Goal: Task Accomplishment & Management: Use online tool/utility

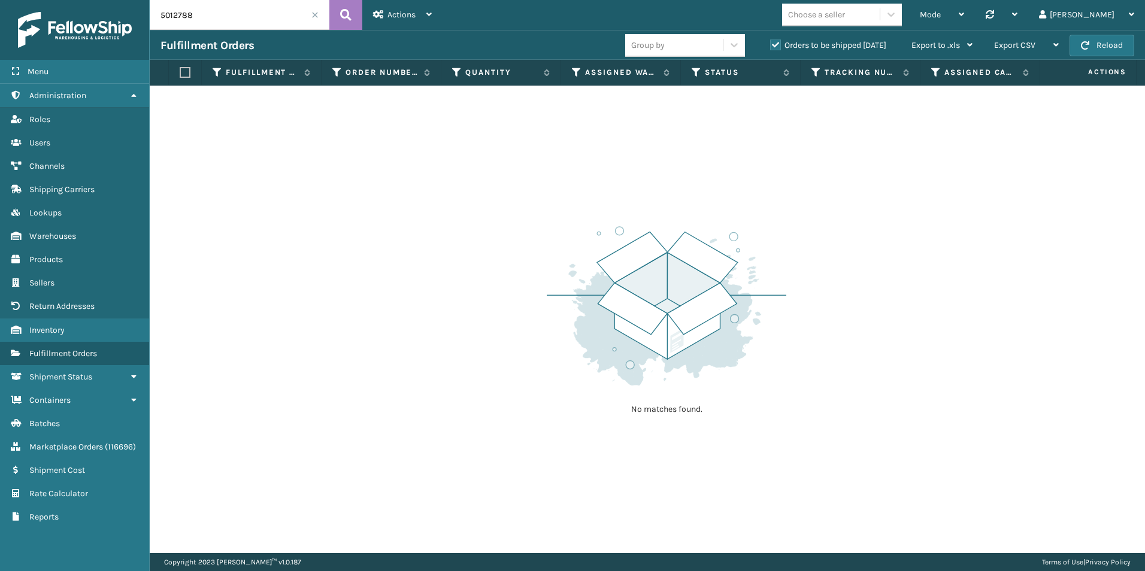
click at [314, 16] on span at bounding box center [314, 14] width 7 height 7
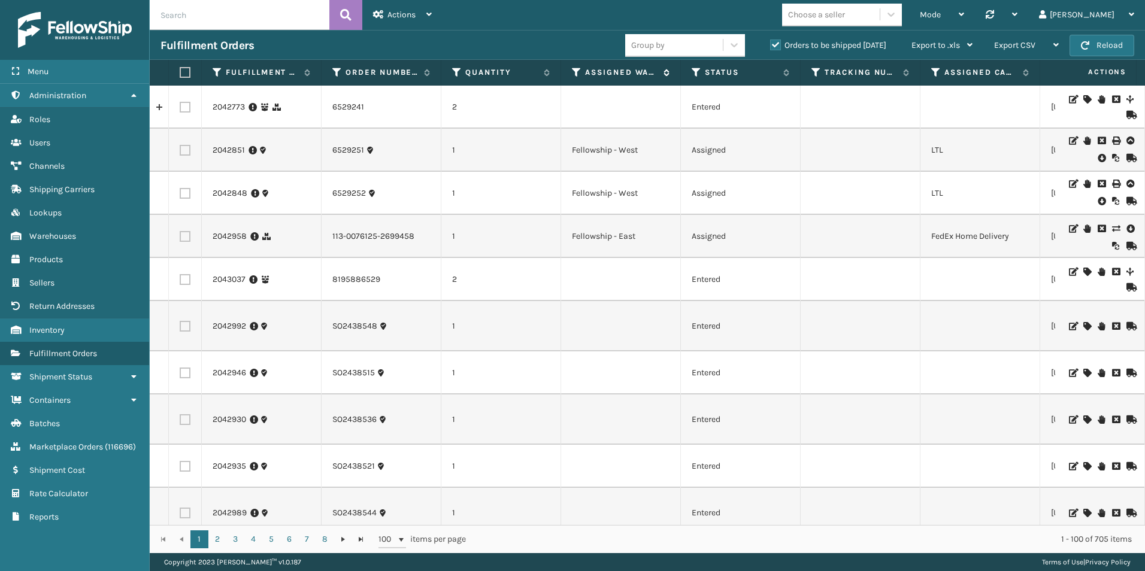
click at [578, 75] on icon at bounding box center [577, 72] width 10 height 11
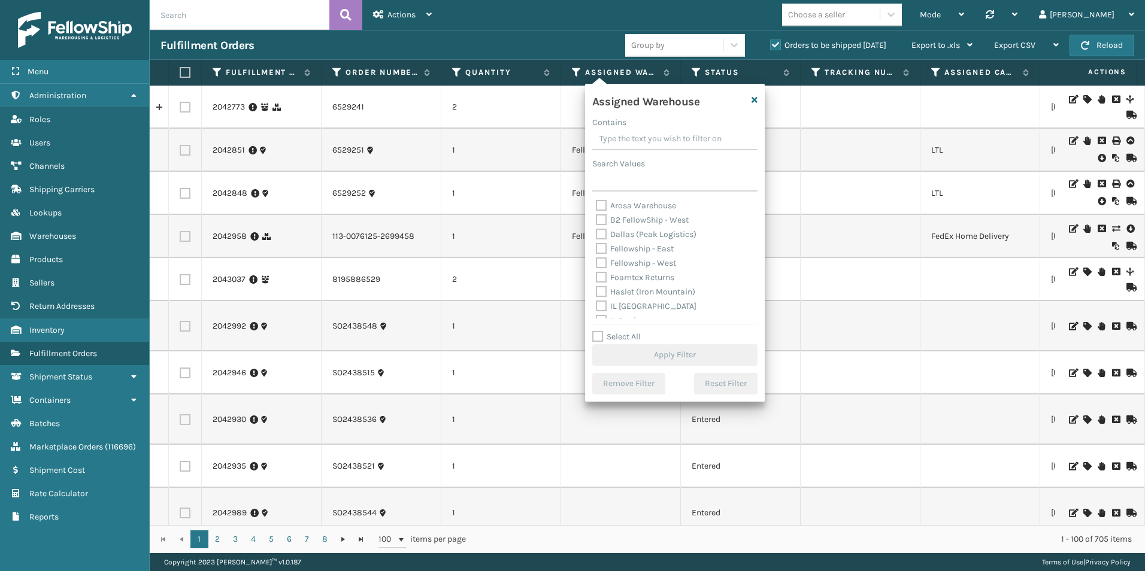
click at [602, 265] on label "Fellowship - West" at bounding box center [636, 263] width 80 height 10
click at [596, 264] on input "Fellowship - West" at bounding box center [596, 260] width 1 height 8
checkbox input "true"
click at [678, 355] on button "Apply Filter" at bounding box center [674, 355] width 165 height 22
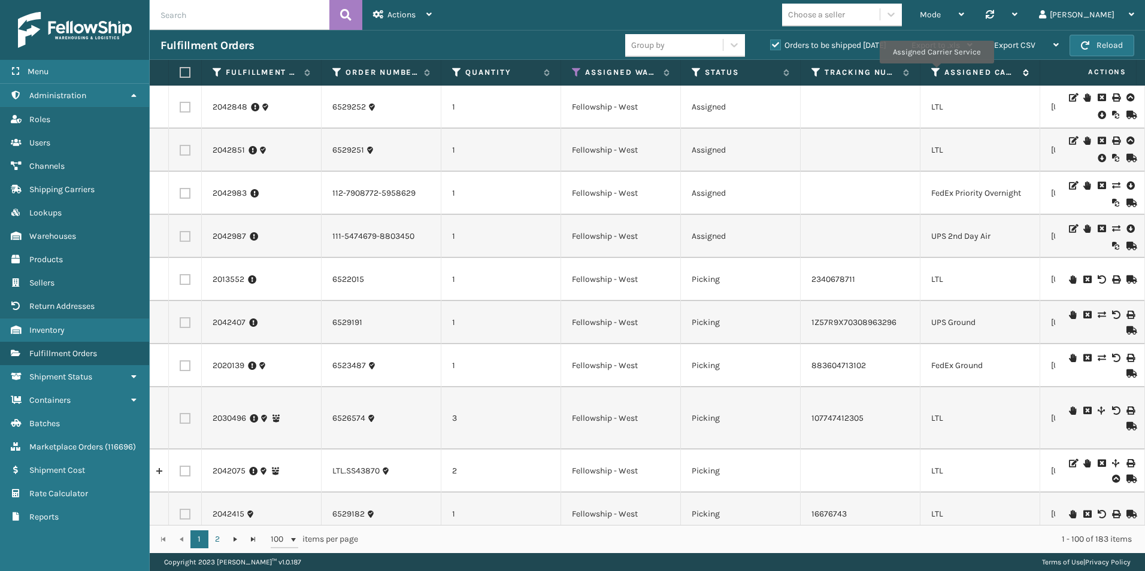
click at [936, 72] on icon at bounding box center [936, 72] width 10 height 11
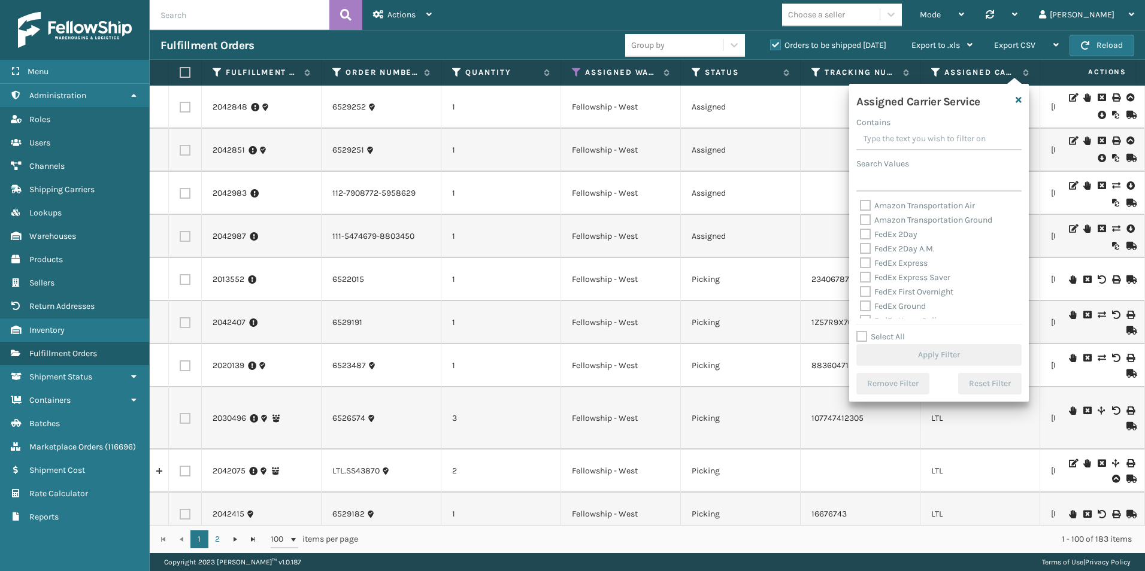
scroll to position [60, 0]
click at [866, 335] on label "Select All" at bounding box center [880, 337] width 48 height 10
click at [866, 331] on input "Select All" at bounding box center [946, 330] width 180 height 1
checkbox input "true"
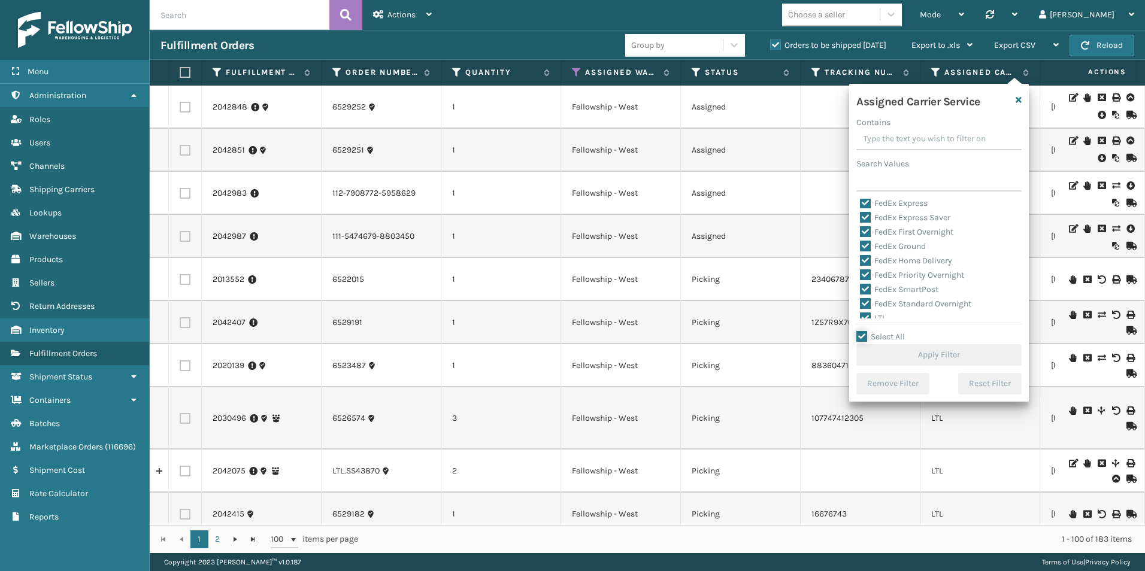
checkbox input "true"
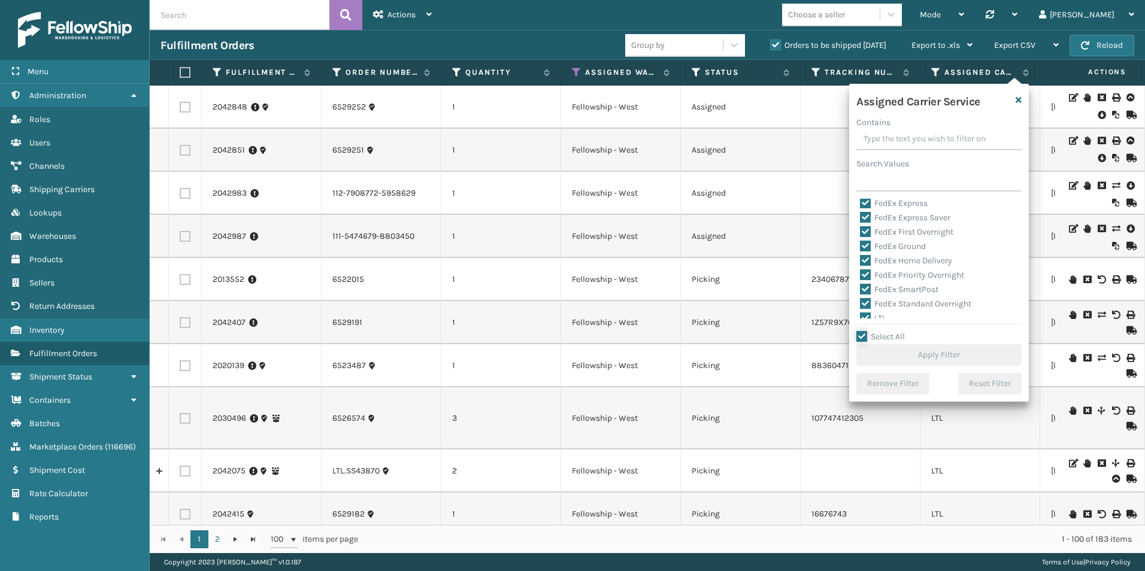
checkbox input "true"
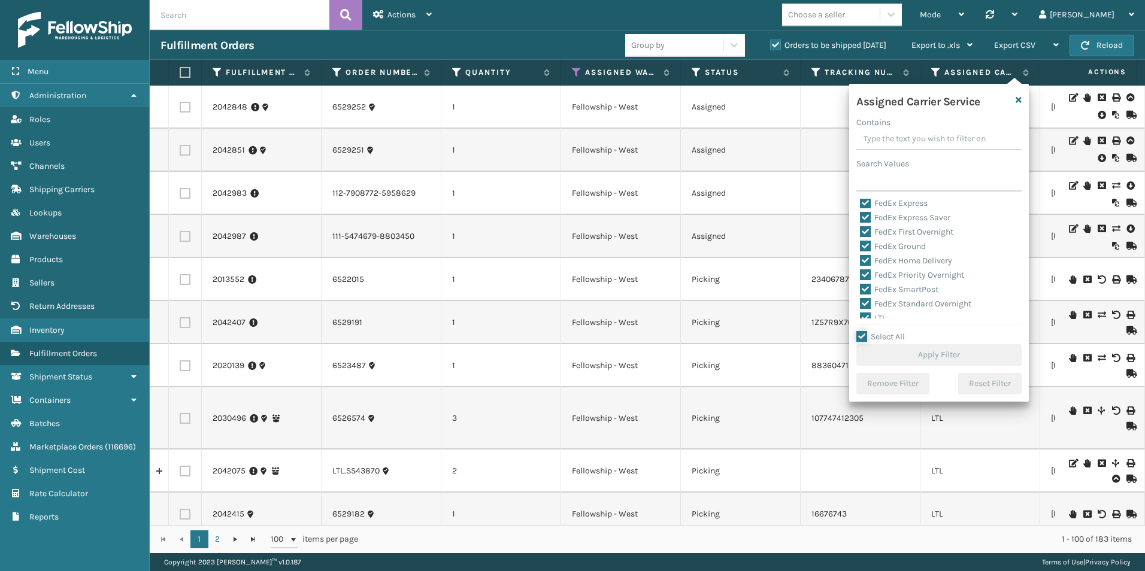
checkbox input "true"
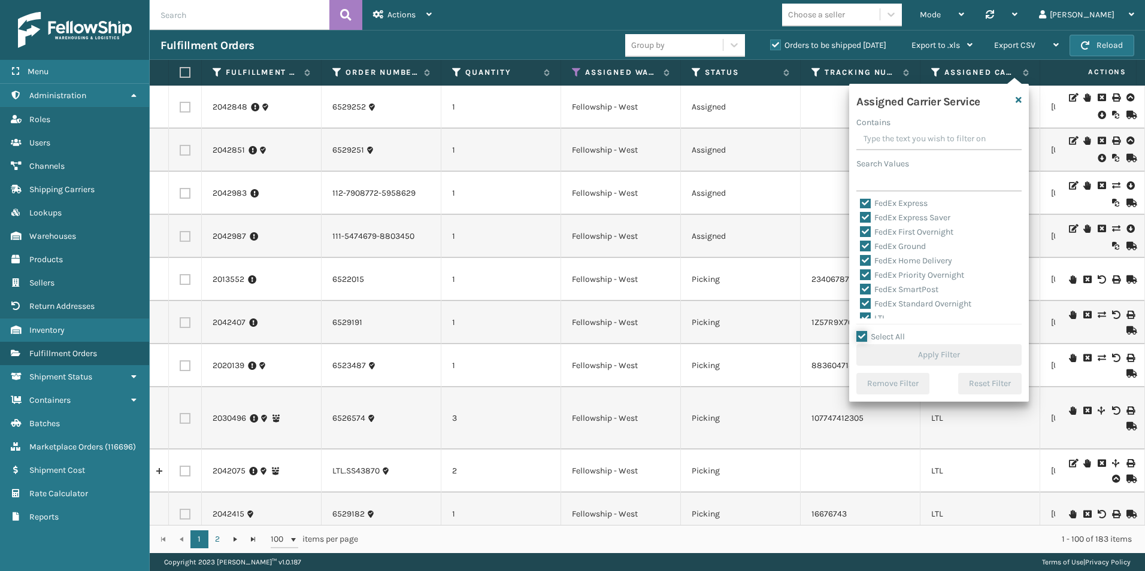
checkbox input "true"
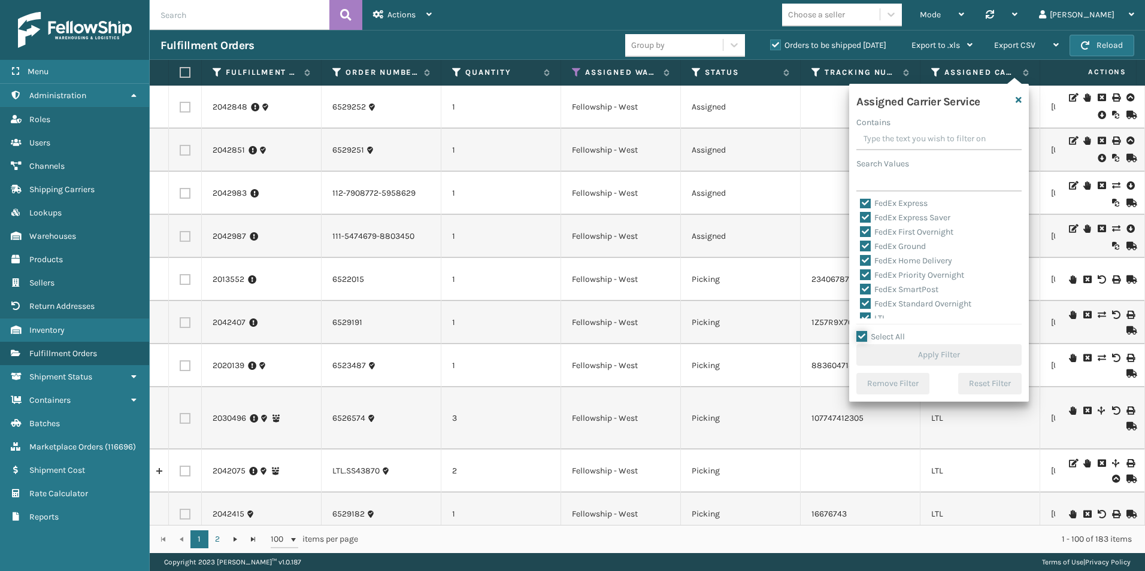
checkbox input "true"
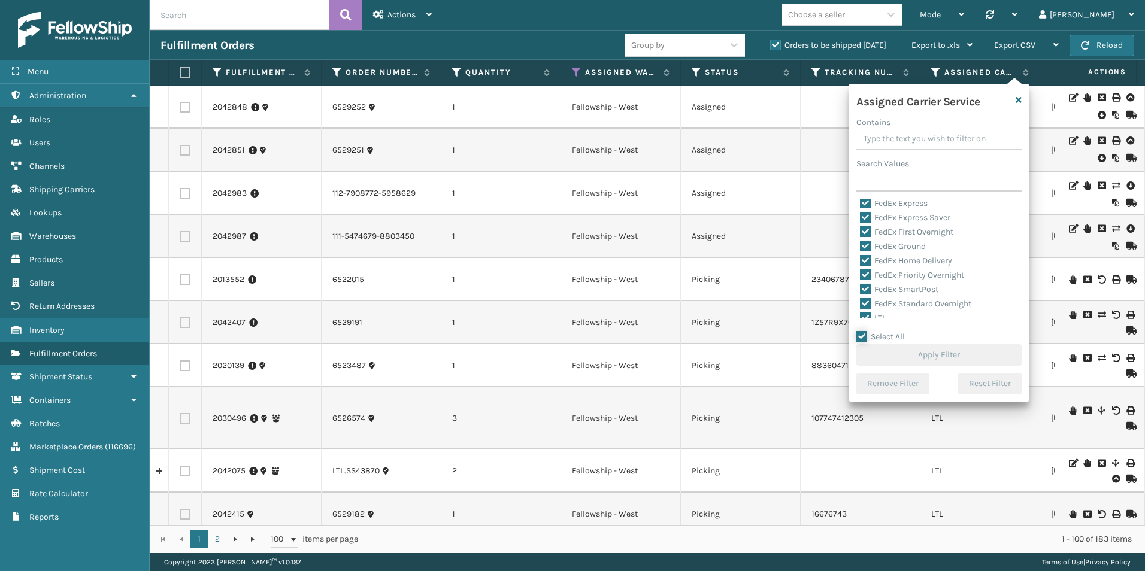
checkbox input "true"
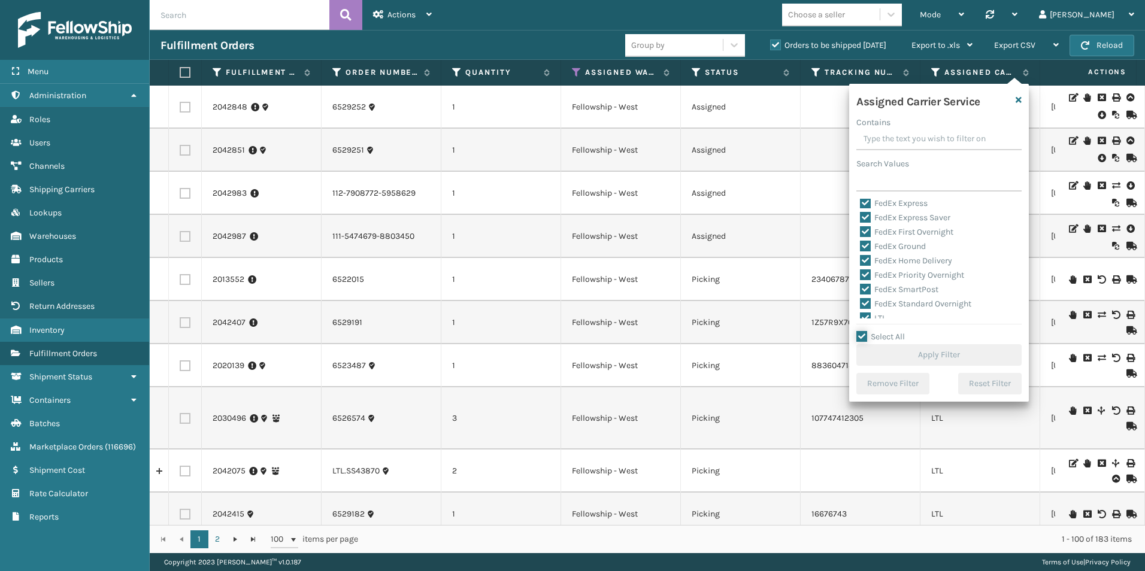
checkbox input "true"
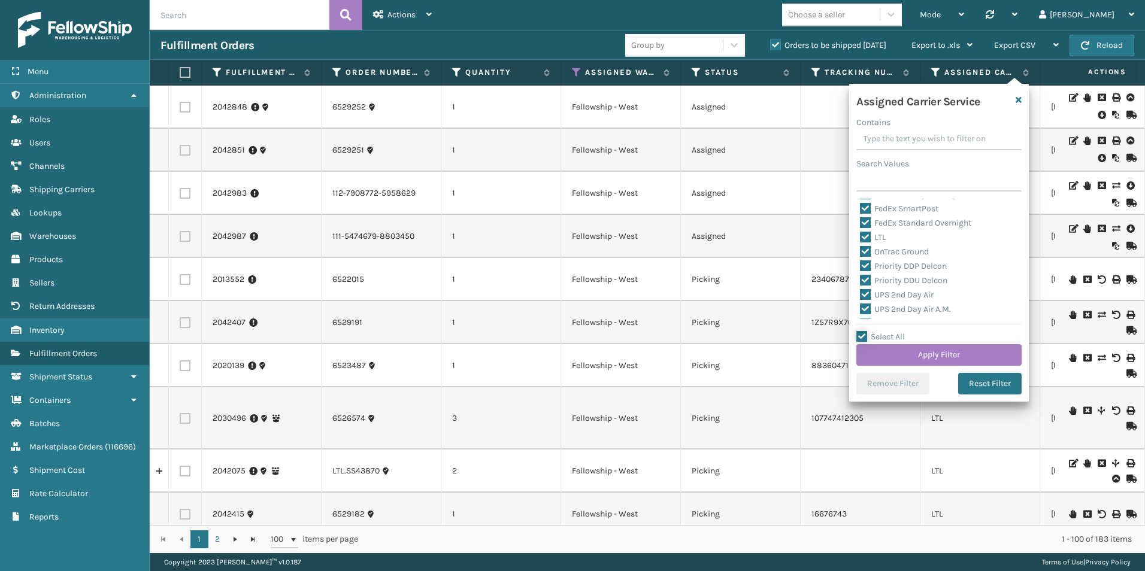
scroll to position [120, 0]
click at [868, 257] on label "LTL" at bounding box center [873, 258] width 26 height 10
click at [860, 257] on input "LTL" at bounding box center [860, 255] width 1 height 8
checkbox input "false"
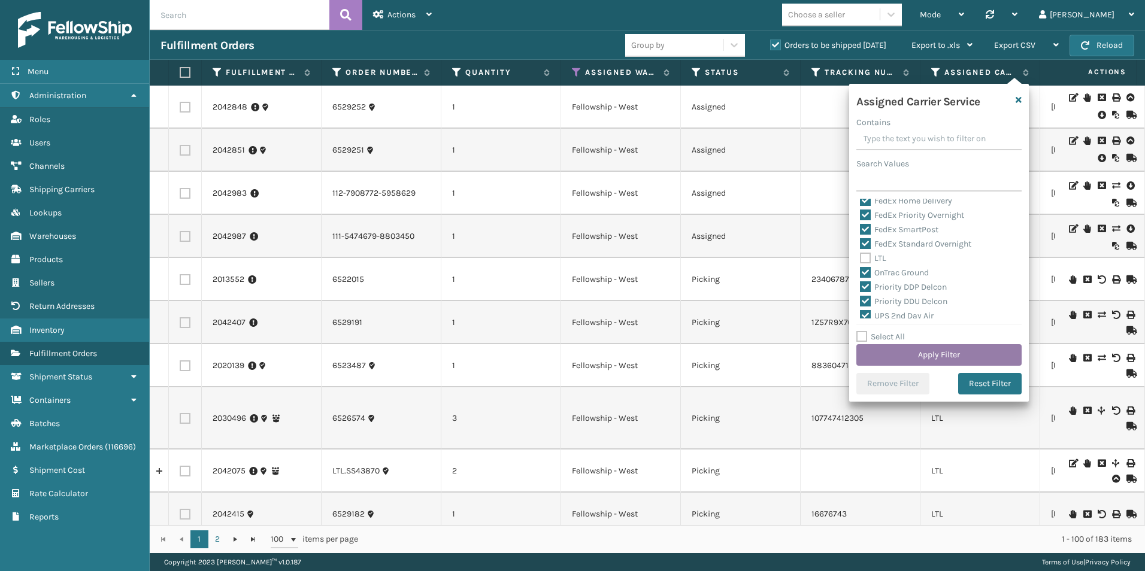
click at [930, 350] on button "Apply Filter" at bounding box center [938, 355] width 165 height 22
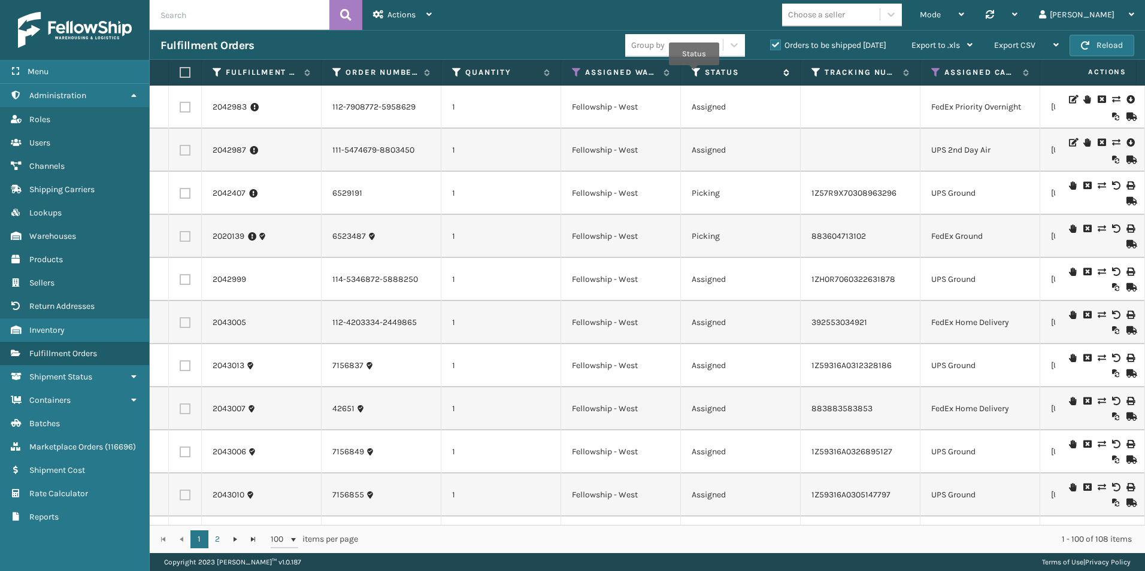
click at [694, 74] on icon at bounding box center [697, 72] width 10 height 11
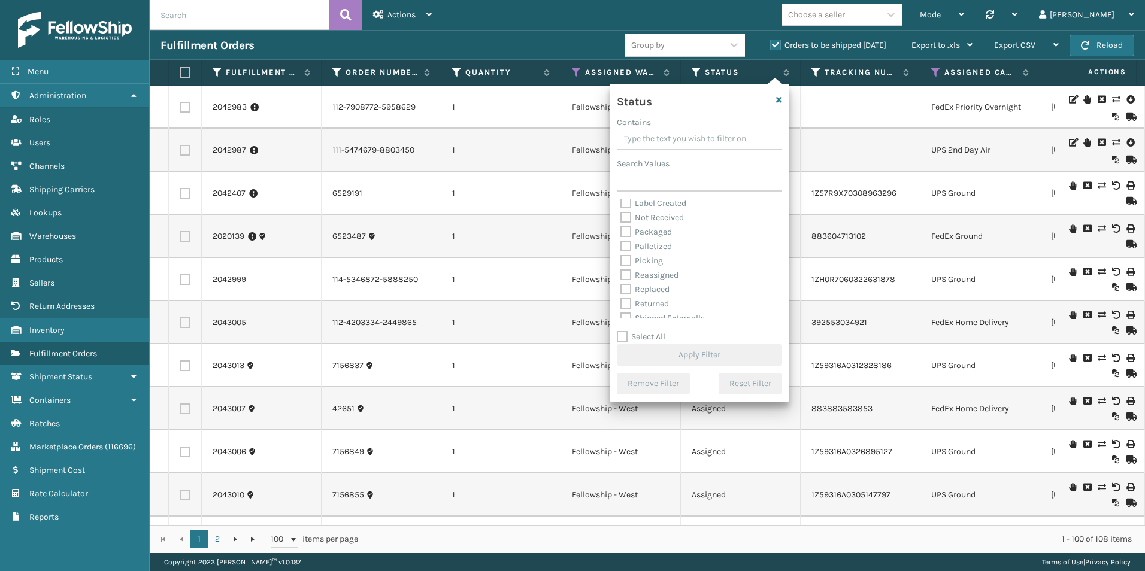
scroll to position [0, 0]
click at [620, 335] on label "Select All" at bounding box center [641, 337] width 48 height 10
click at [620, 331] on input "Select All" at bounding box center [707, 330] width 180 height 1
checkbox input "true"
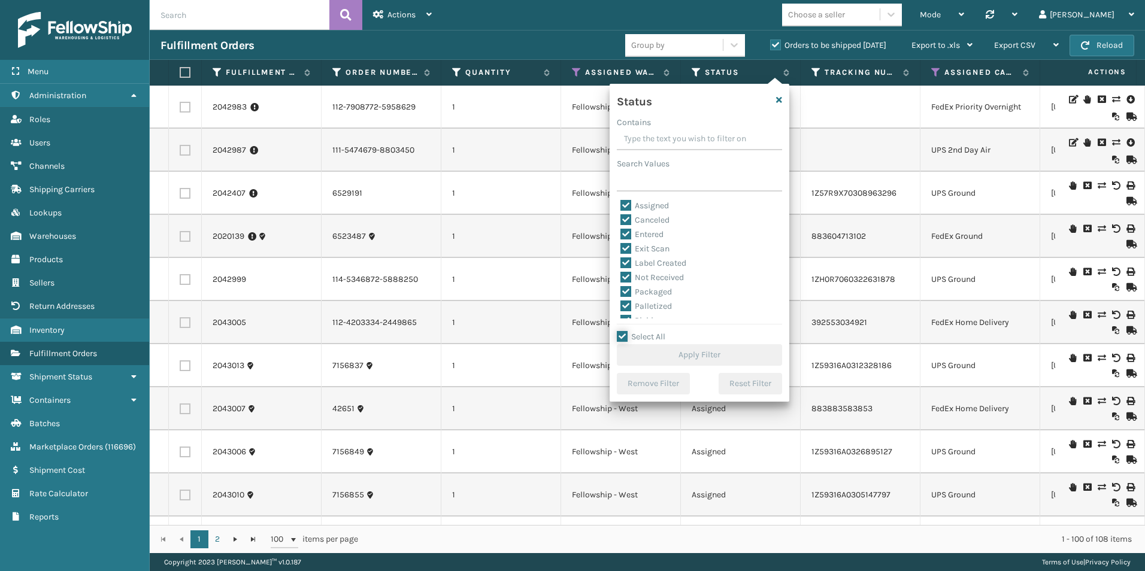
checkbox input "true"
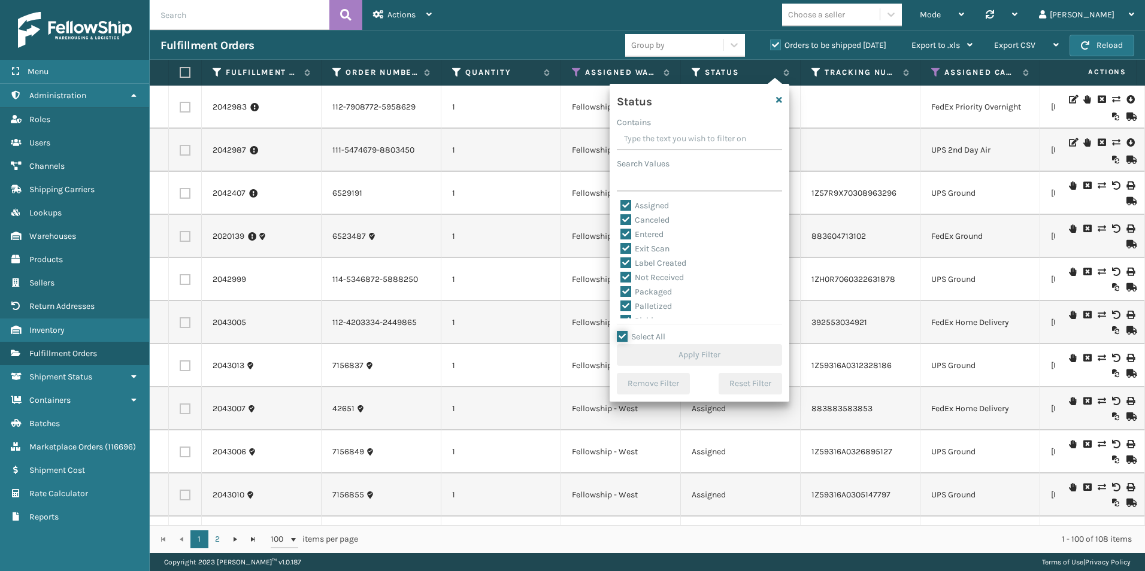
checkbox input "true"
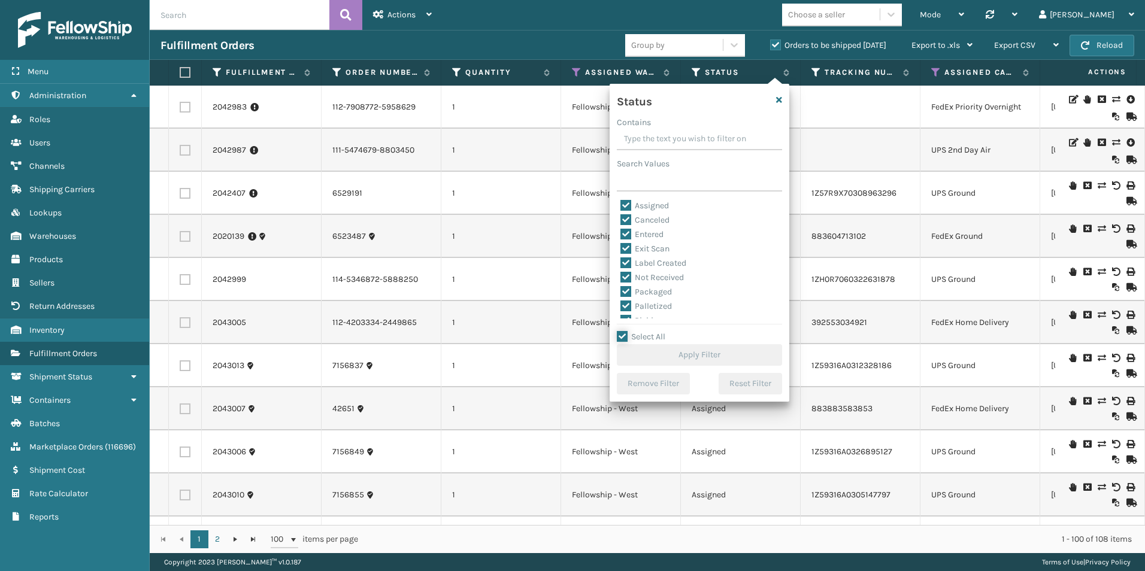
checkbox input "true"
click at [619, 335] on label "Select All" at bounding box center [641, 337] width 48 height 10
click at [619, 331] on input "Select All" at bounding box center [707, 330] width 180 height 1
checkbox input "false"
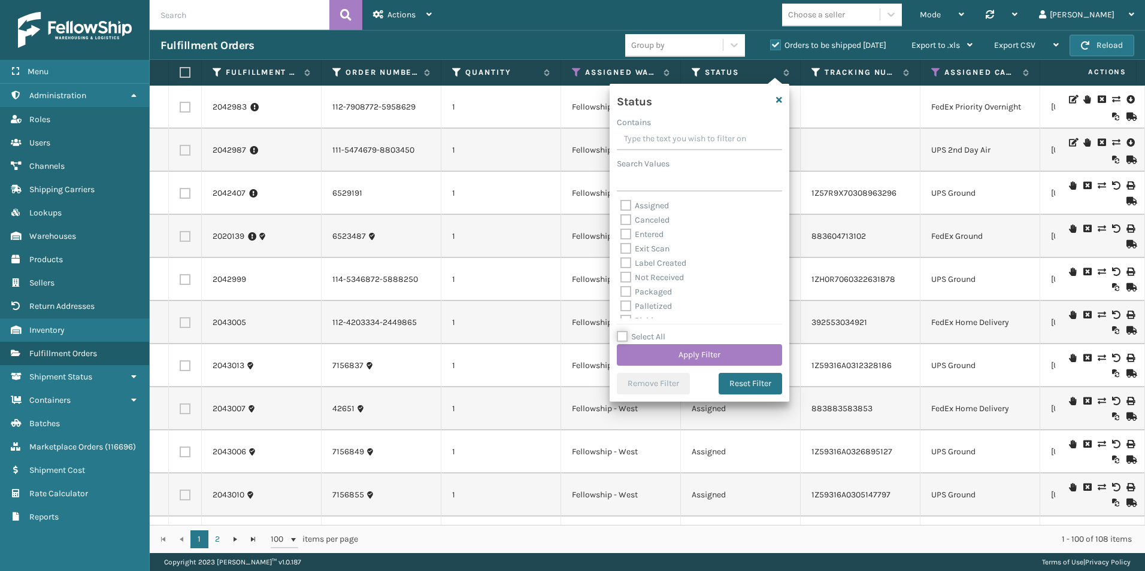
checkbox input "false"
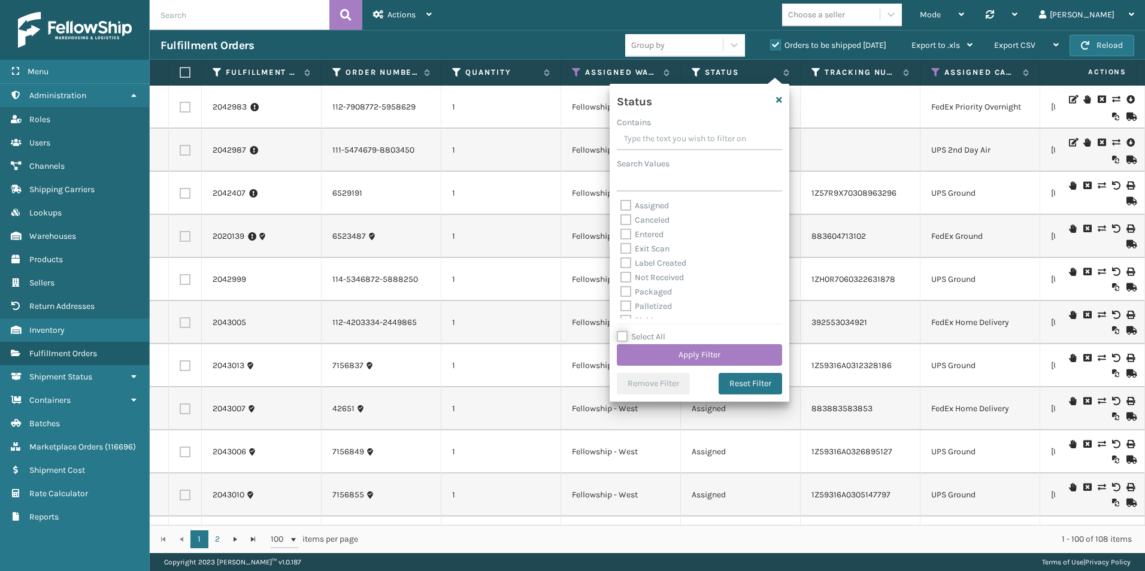
checkbox input "false"
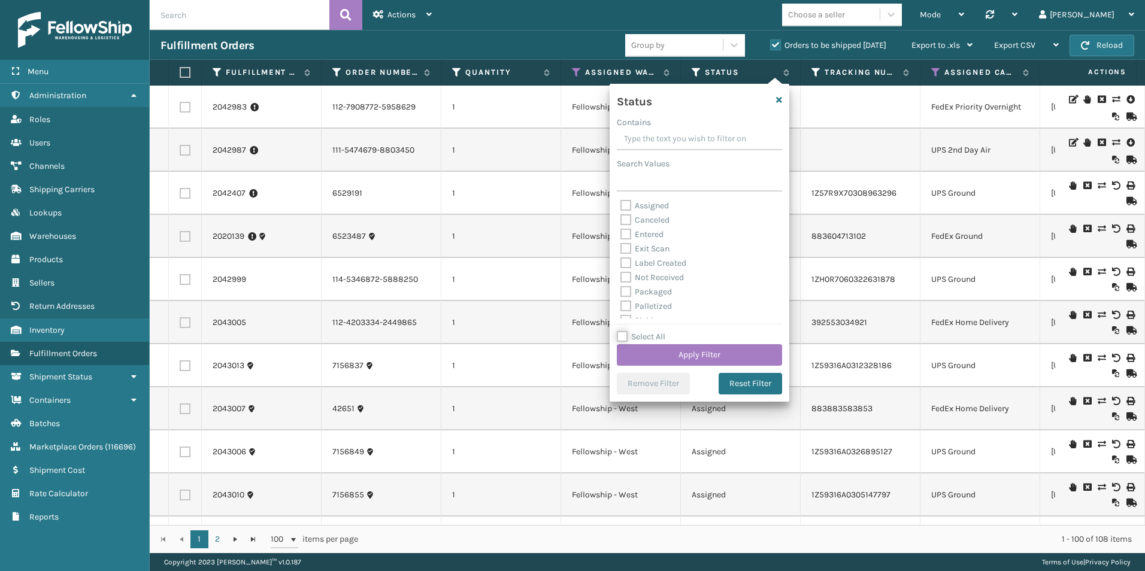
checkbox input "false"
click at [668, 16] on div "Mode Regular Mode Picking Mode Labeling Mode Palletizing Mode Exit Scan Mode Ch…" at bounding box center [793, 15] width 702 height 30
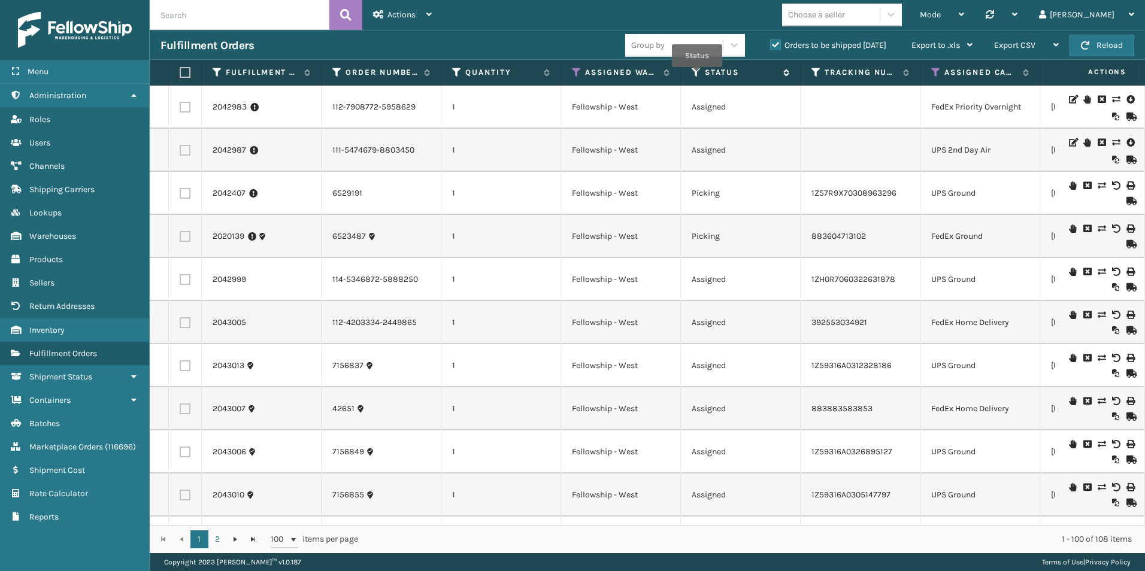
click at [697, 75] on icon at bounding box center [697, 72] width 10 height 11
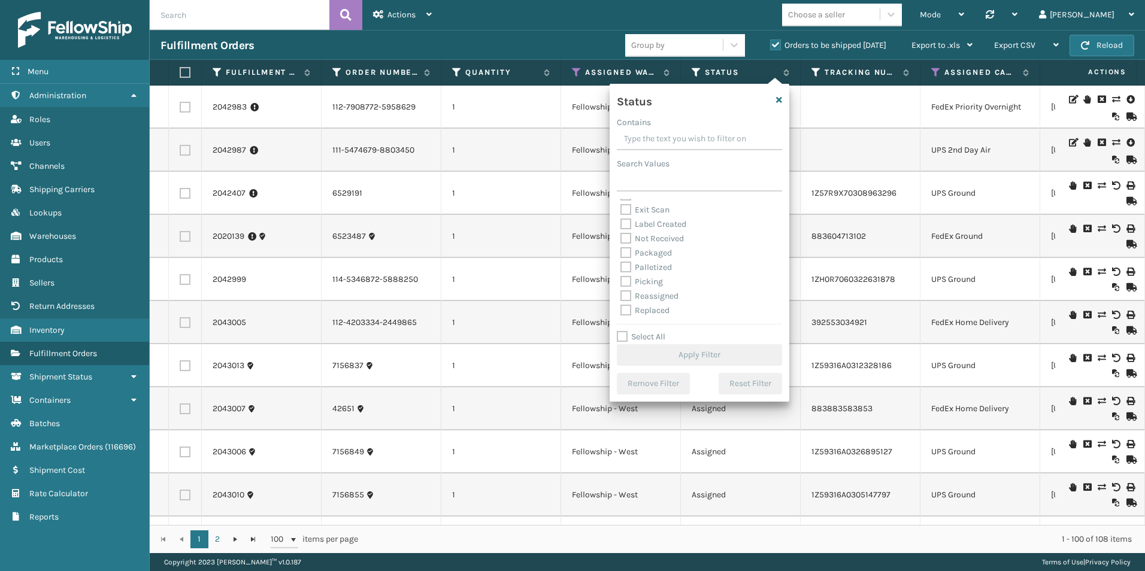
scroll to position [60, 0]
click at [627, 258] on label "Picking" at bounding box center [641, 261] width 43 height 10
click at [621, 258] on input "Picking" at bounding box center [620, 258] width 1 height 8
checkbox input "true"
click at [709, 353] on button "Apply Filter" at bounding box center [699, 355] width 165 height 22
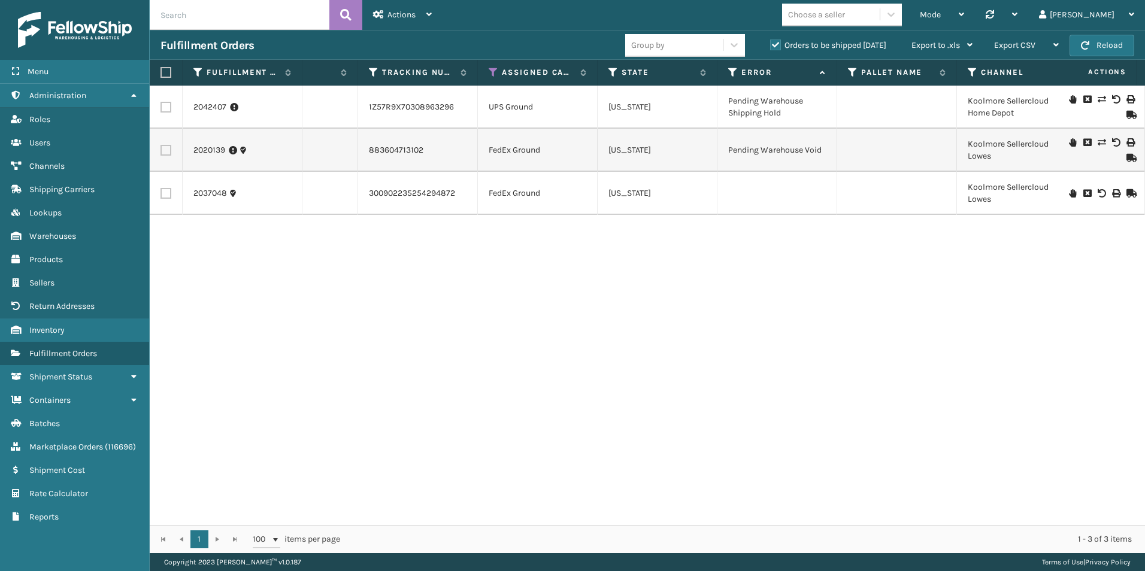
scroll to position [0, 676]
click at [486, 74] on icon at bounding box center [488, 72] width 10 height 11
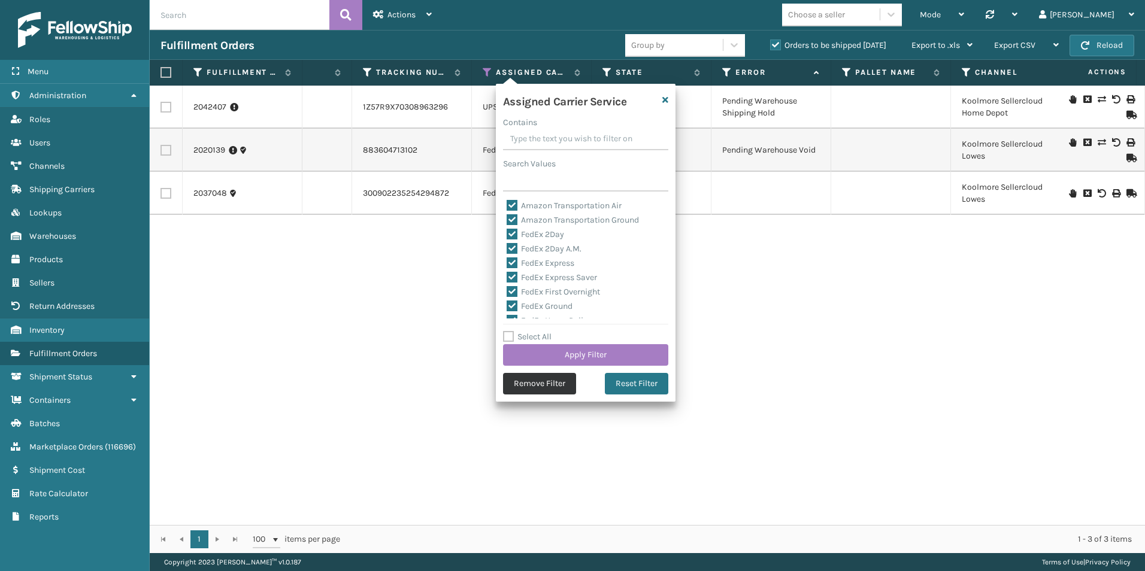
click at [539, 382] on button "Remove Filter" at bounding box center [539, 384] width 73 height 22
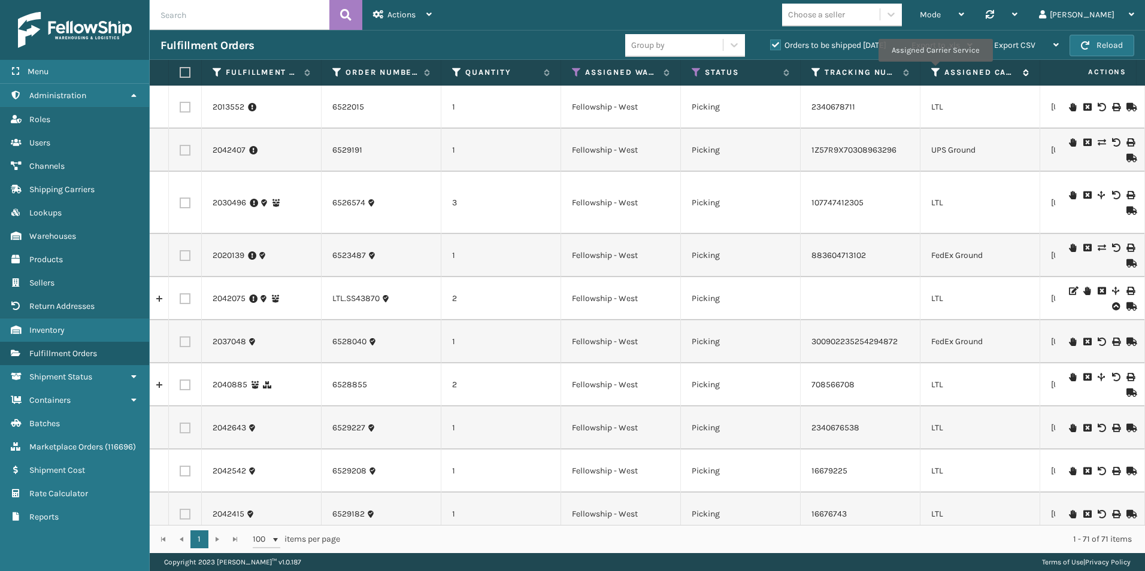
click at [935, 69] on icon at bounding box center [936, 72] width 10 height 11
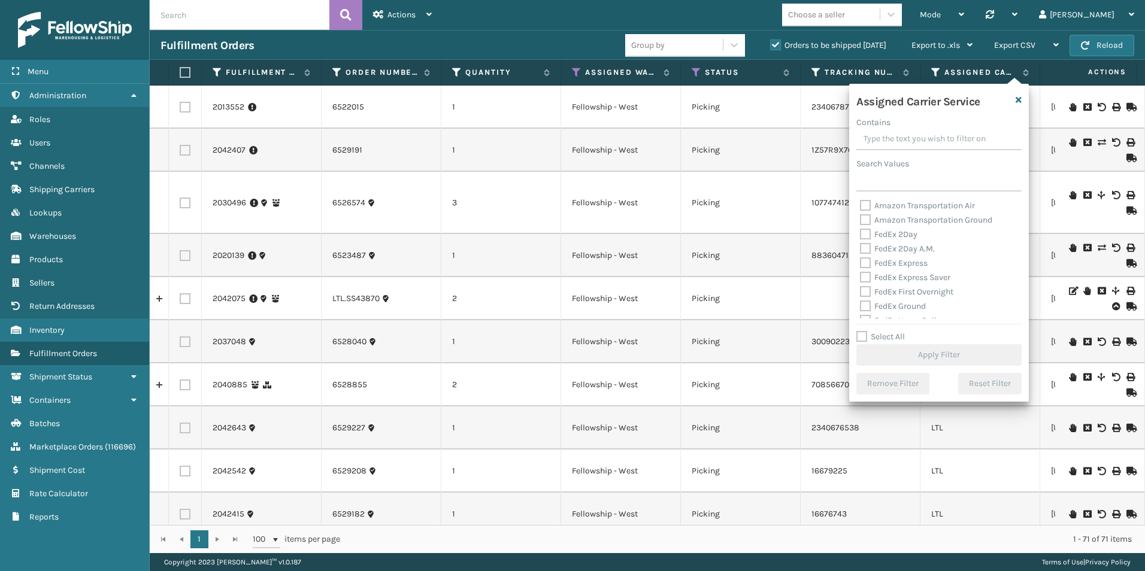
click at [859, 336] on label "Select All" at bounding box center [880, 337] width 48 height 10
click at [859, 331] on input "Select All" at bounding box center [946, 330] width 180 height 1
checkbox input "true"
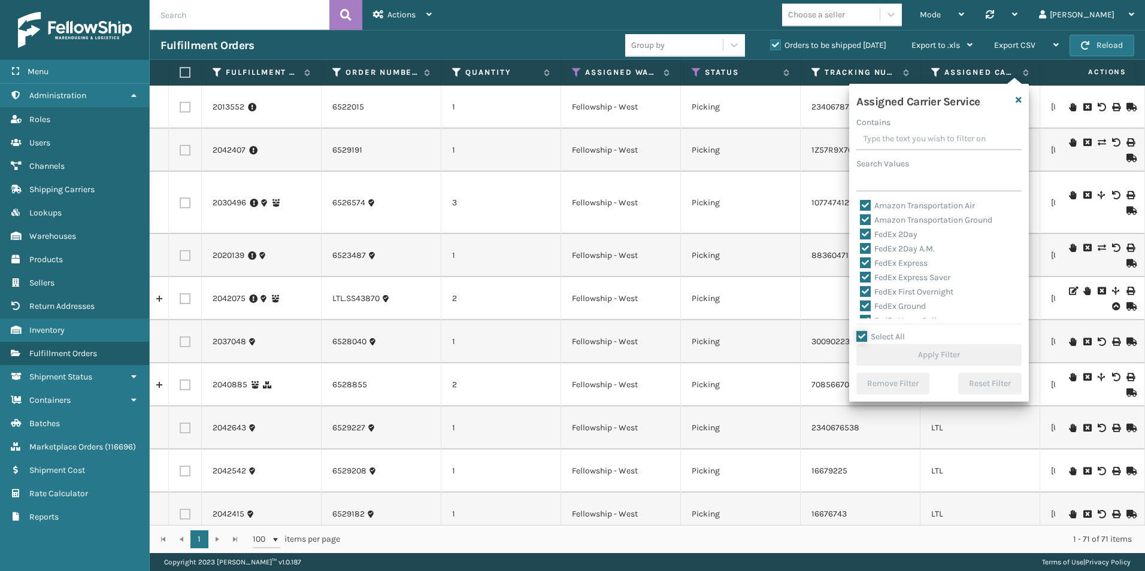
checkbox input "true"
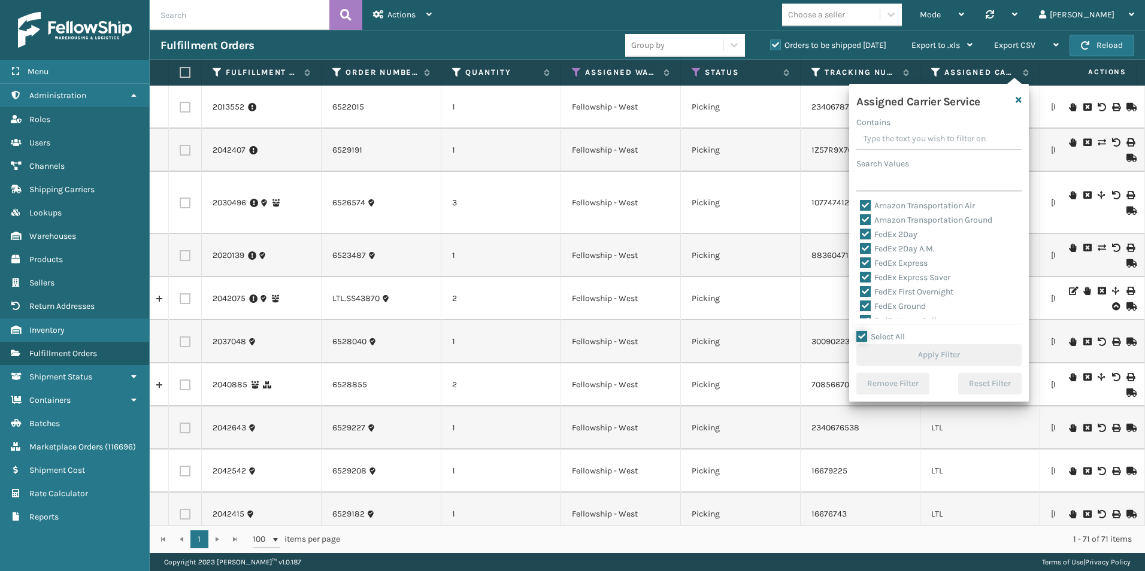
checkbox input "true"
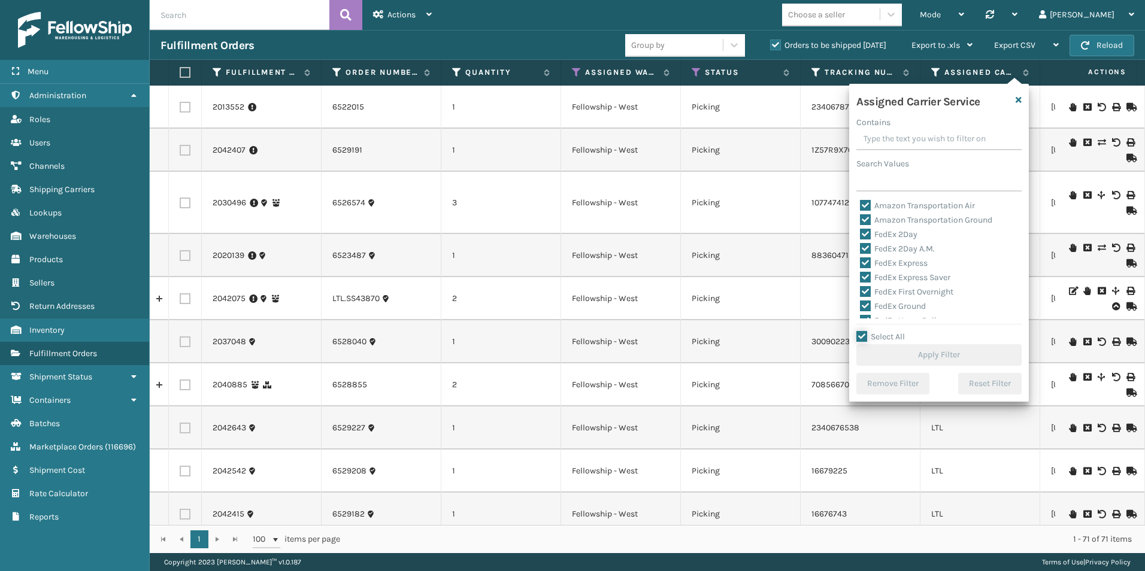
checkbox input "true"
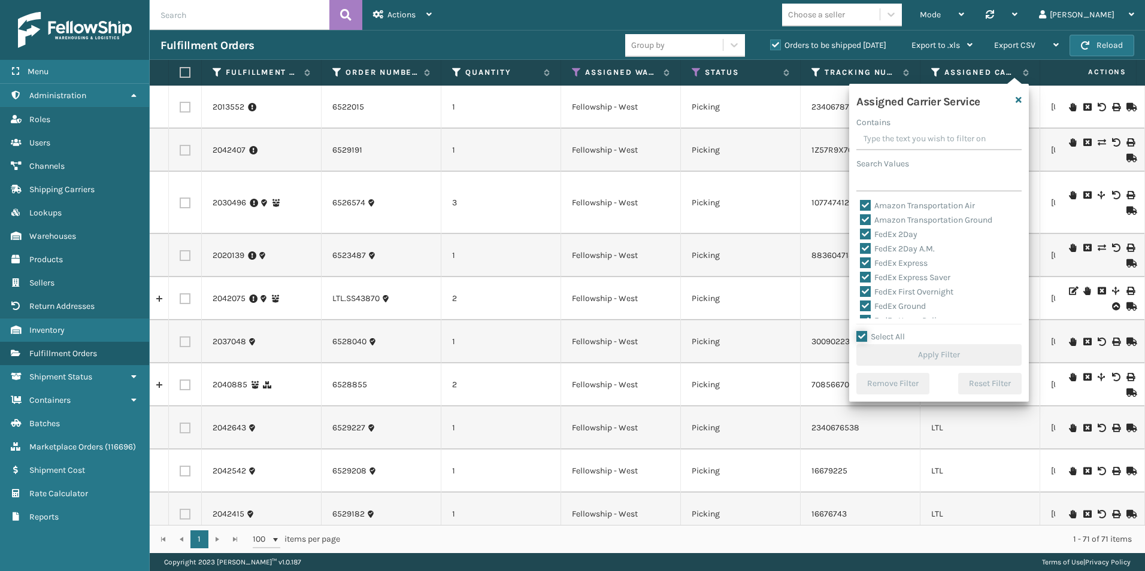
checkbox input "true"
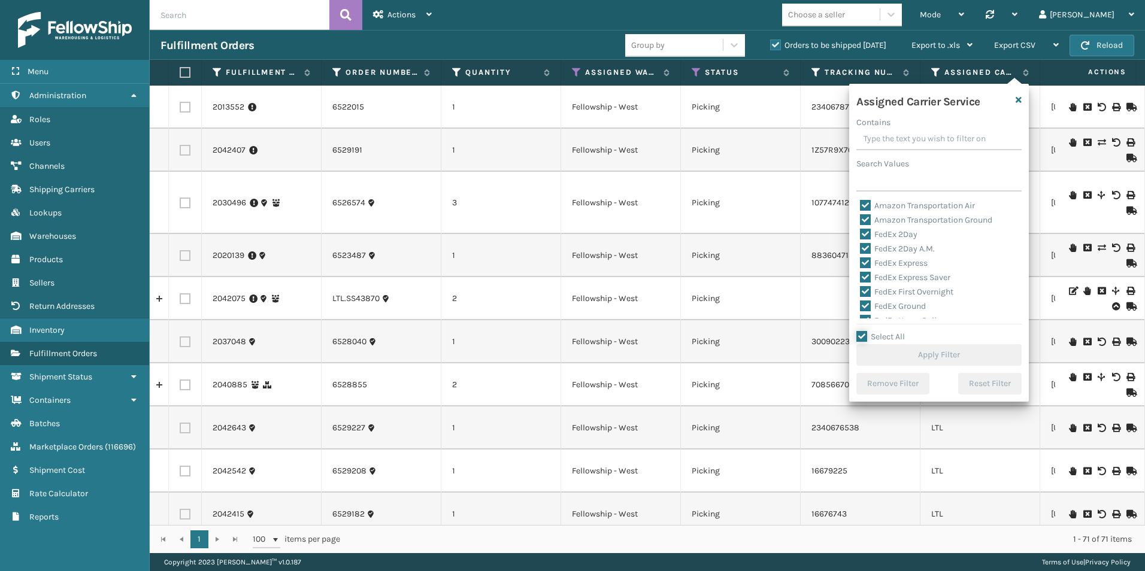
checkbox input "true"
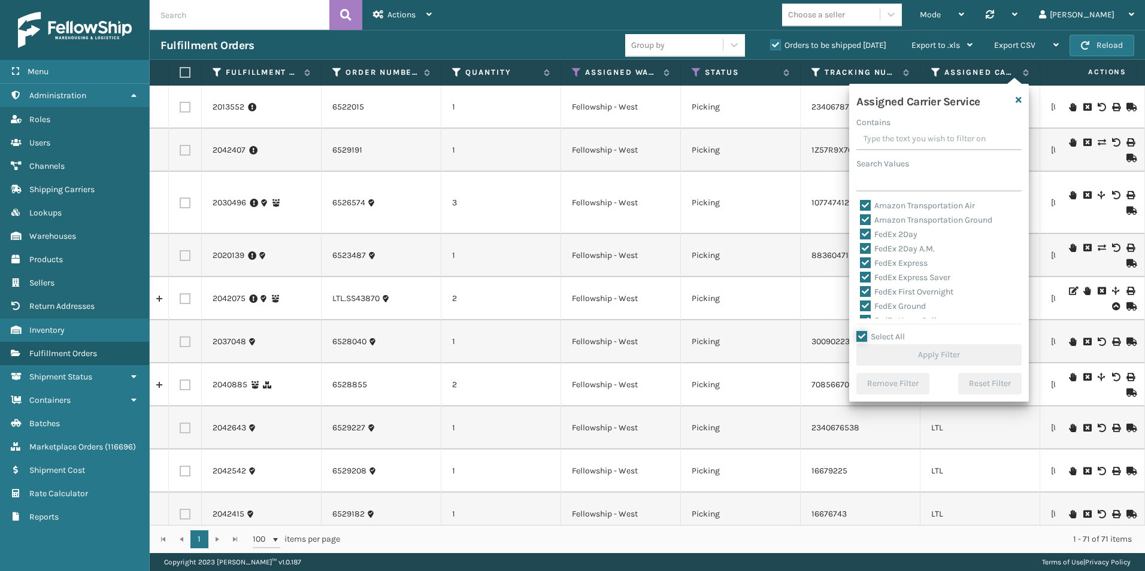
checkbox input "true"
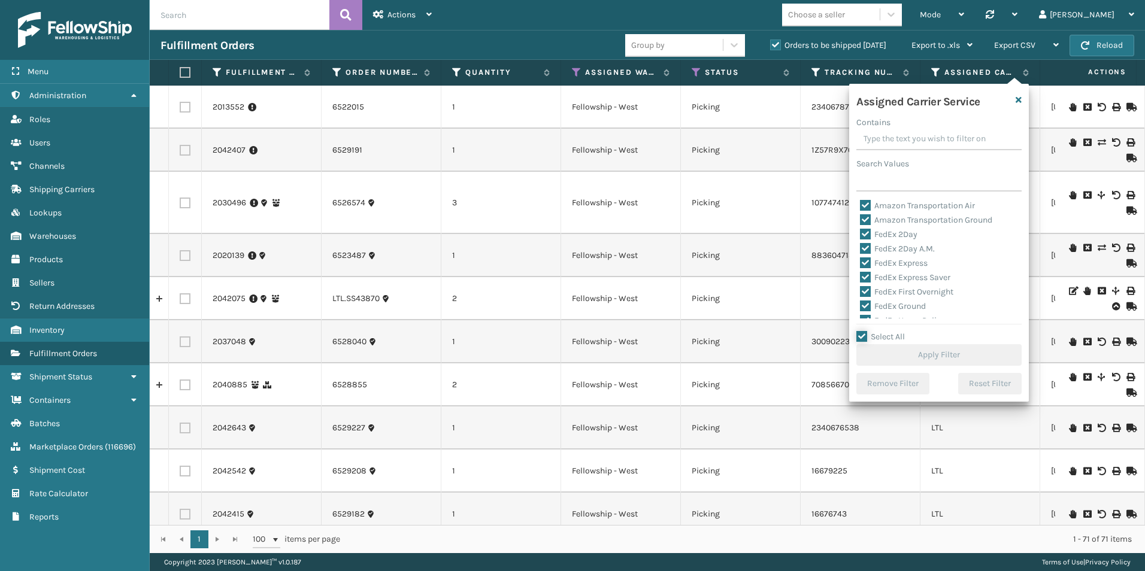
checkbox input "true"
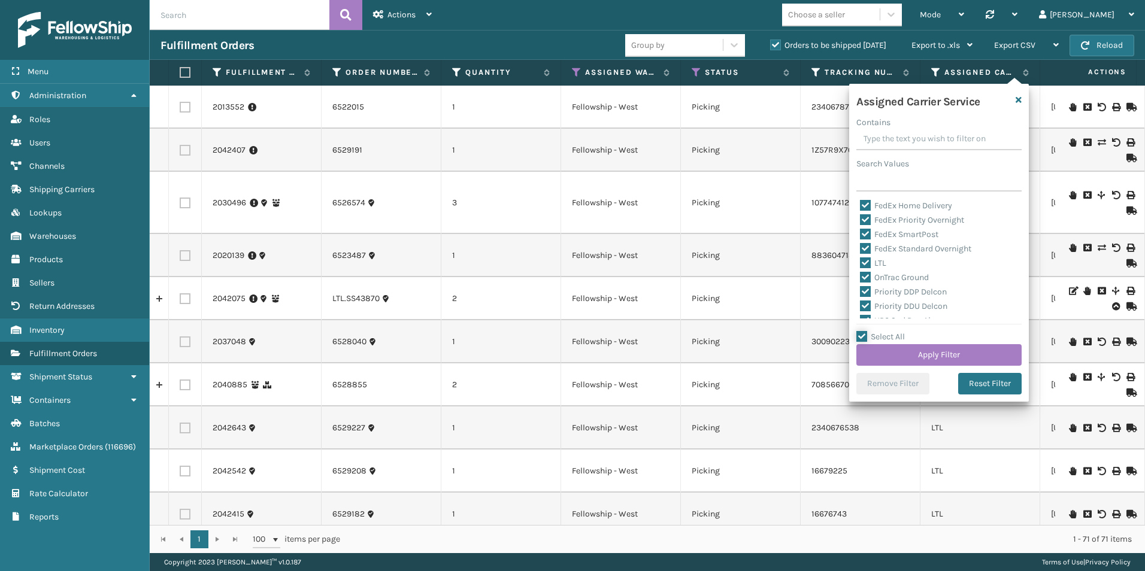
scroll to position [120, 0]
click at [865, 256] on label "LTL" at bounding box center [873, 258] width 26 height 10
click at [860, 256] on input "LTL" at bounding box center [860, 255] width 1 height 8
checkbox input "false"
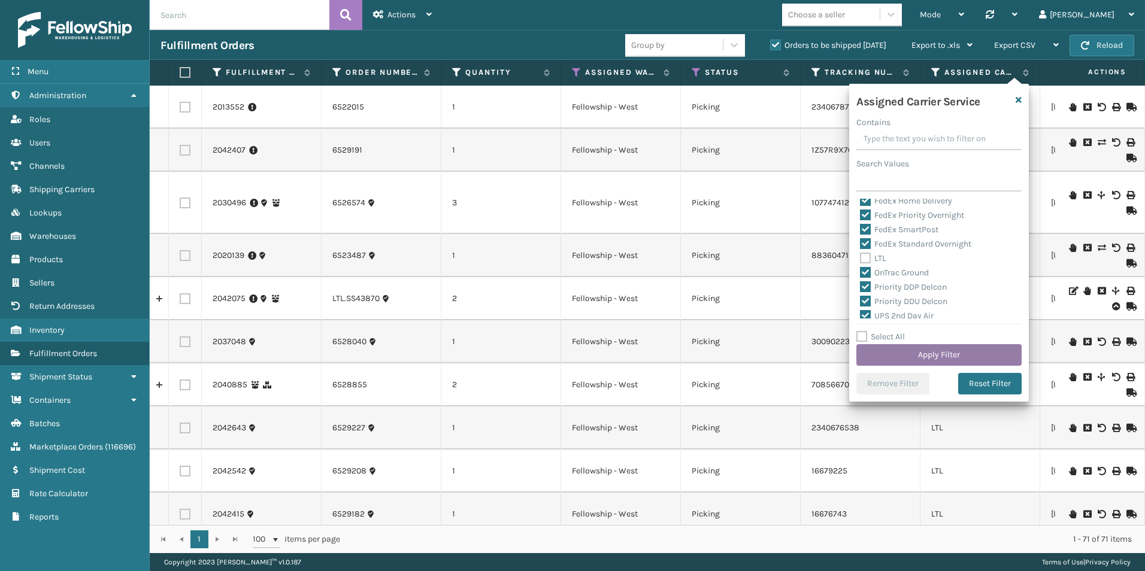
click at [944, 348] on button "Apply Filter" at bounding box center [938, 355] width 165 height 22
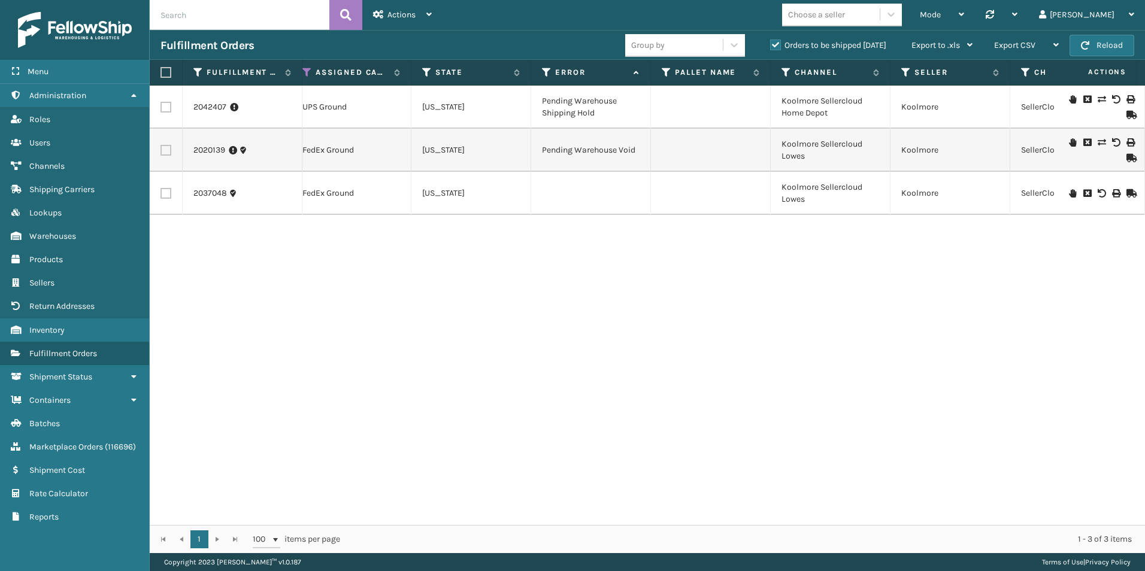
scroll to position [0, 416]
